Goal: Task Accomplishment & Management: Check status

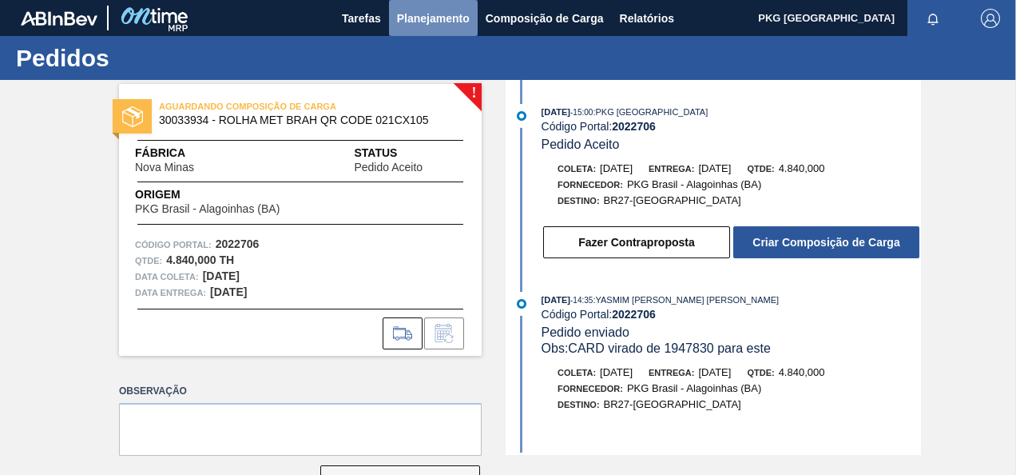
click at [399, 16] on span "Planejamento" at bounding box center [433, 18] width 73 height 19
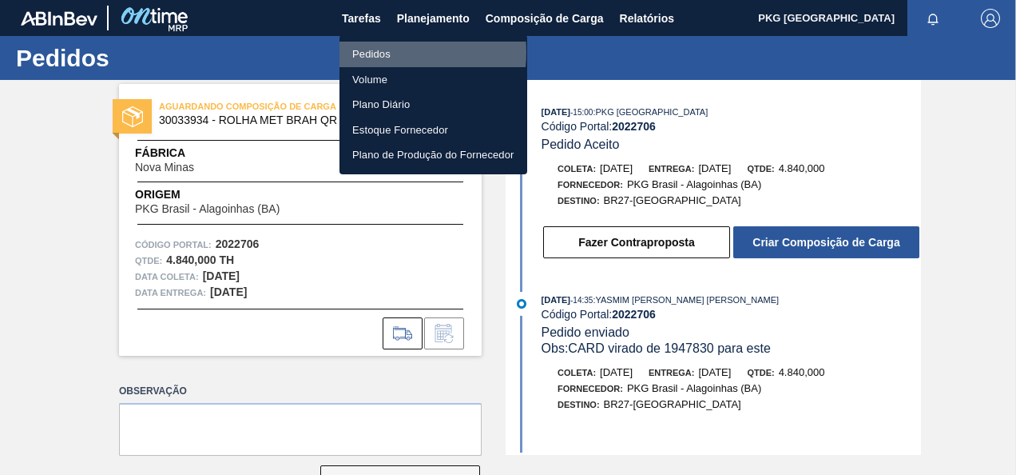
click at [378, 53] on li "Pedidos" at bounding box center [434, 55] width 188 height 26
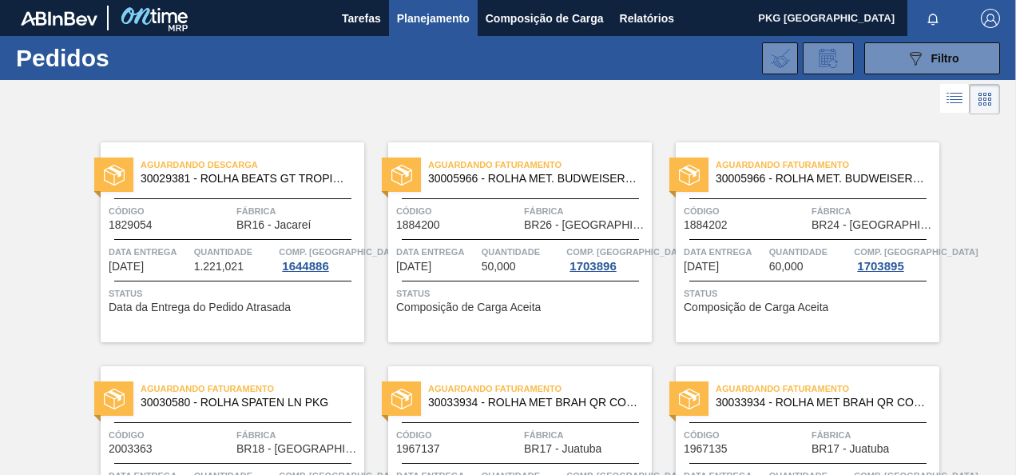
click at [411, 17] on span "Planejamento" at bounding box center [433, 18] width 73 height 19
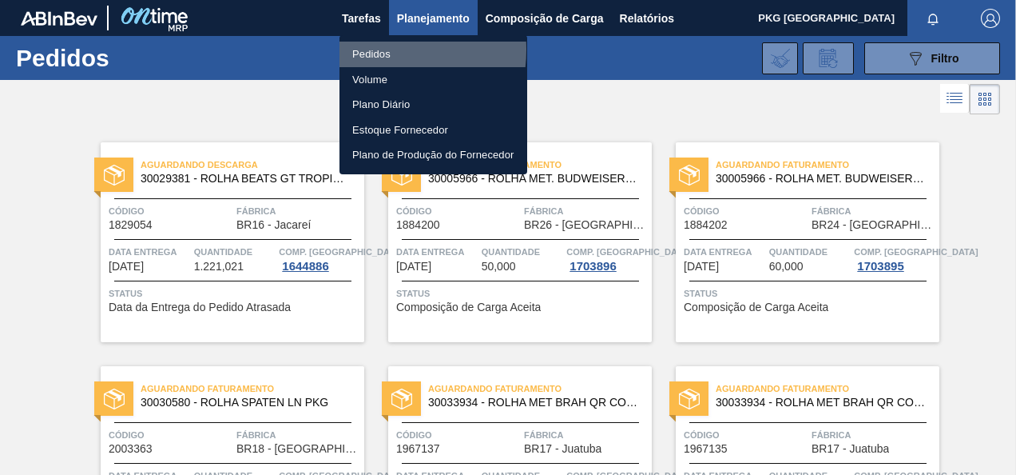
click at [372, 50] on li "Pedidos" at bounding box center [434, 55] width 188 height 26
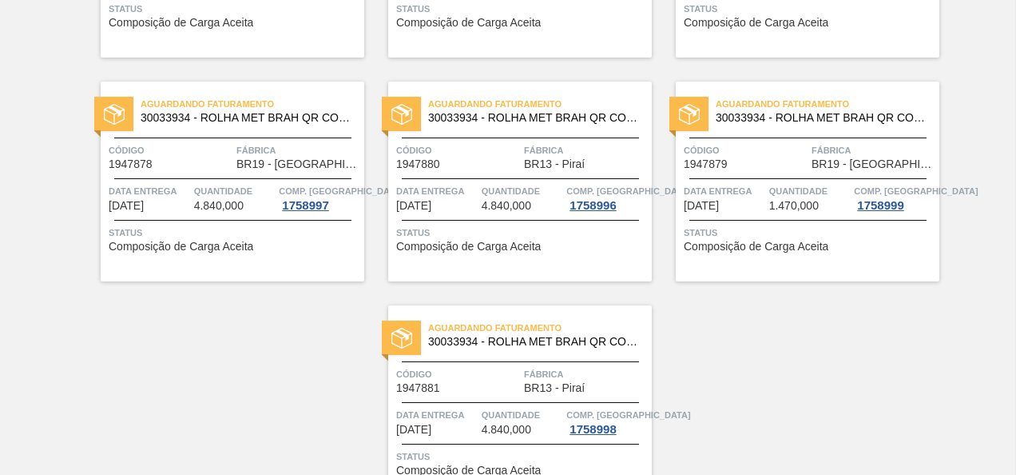
scroll to position [3282, 0]
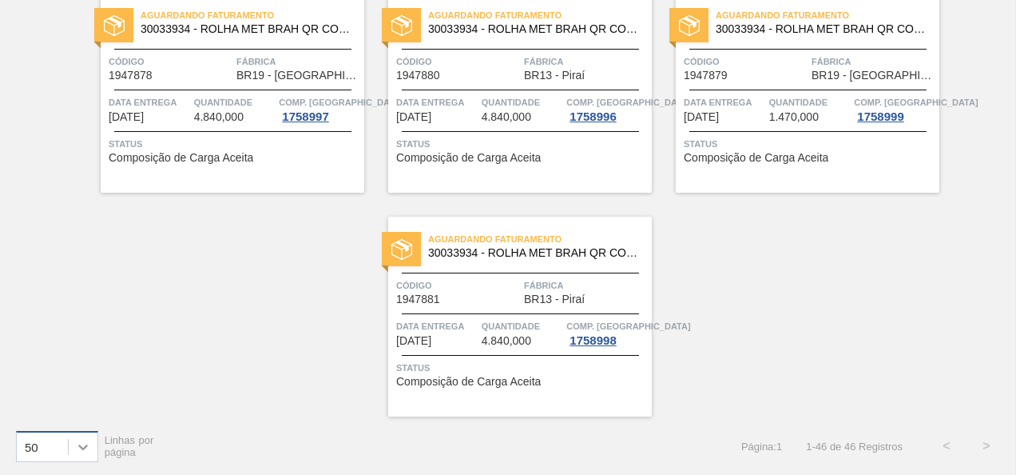
click at [89, 452] on div at bounding box center [83, 446] width 29 height 29
click at [62, 402] on div "100" at bounding box center [57, 407] width 82 height 30
click at [583, 239] on span "Aguardando Faturamento" at bounding box center [540, 239] width 224 height 16
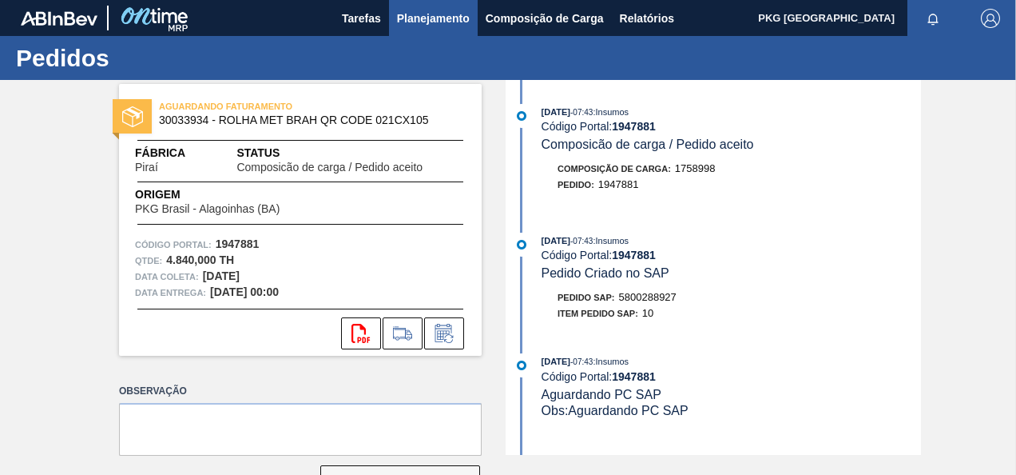
click at [409, 16] on span "Planejamento" at bounding box center [433, 18] width 73 height 19
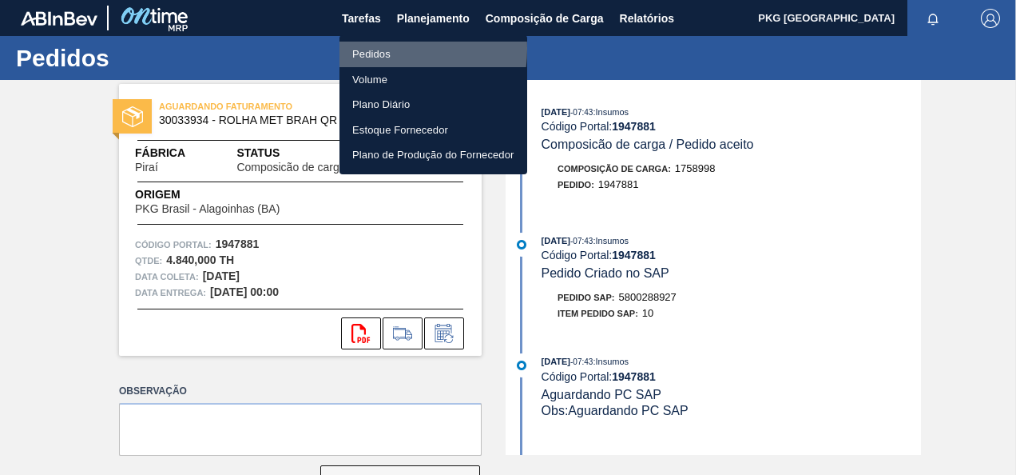
click at [377, 49] on li "Pedidos" at bounding box center [434, 55] width 188 height 26
